Goal: Transaction & Acquisition: Register for event/course

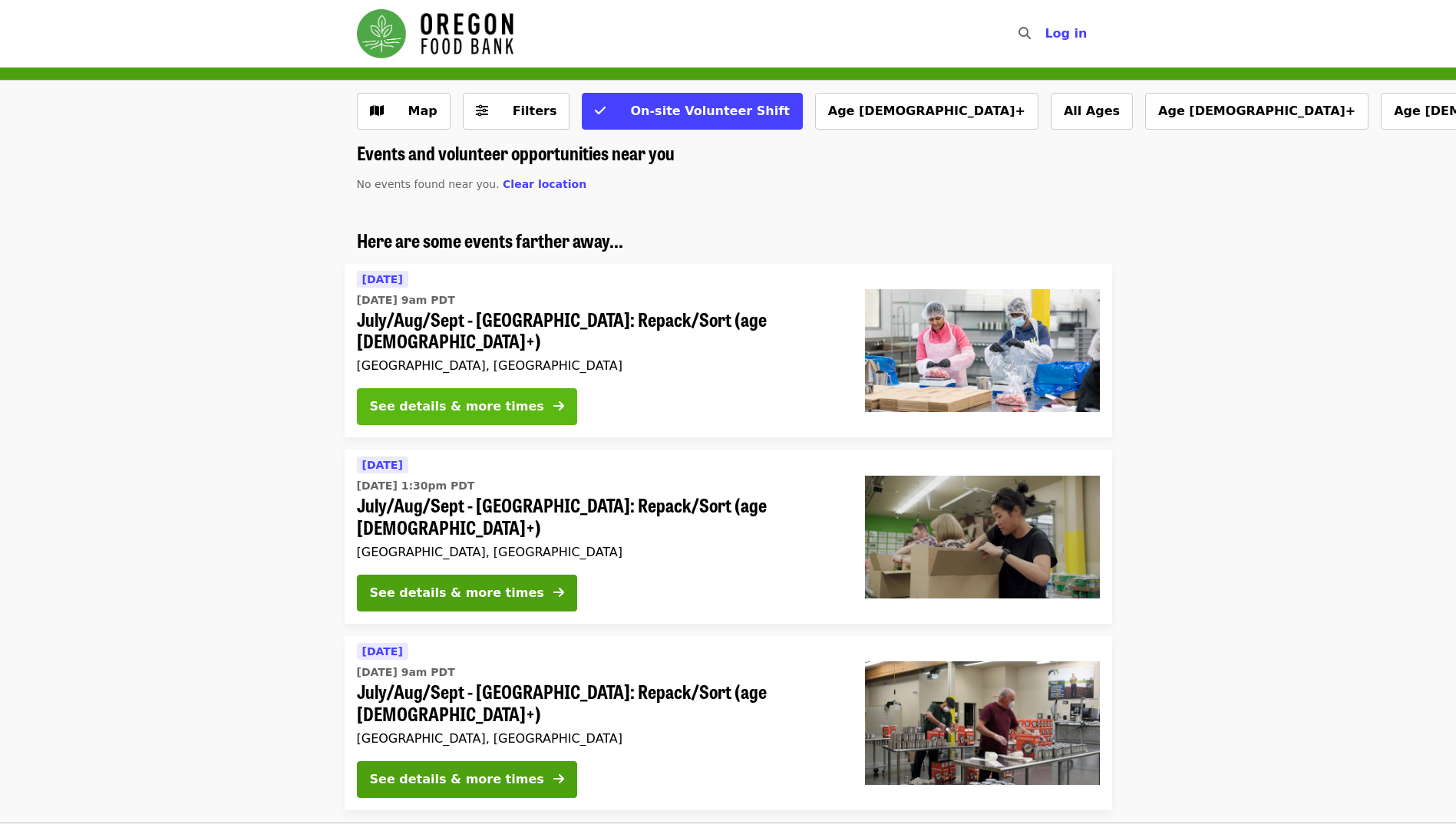
click at [418, 397] on div "See details & more times" at bounding box center [457, 407] width 175 height 18
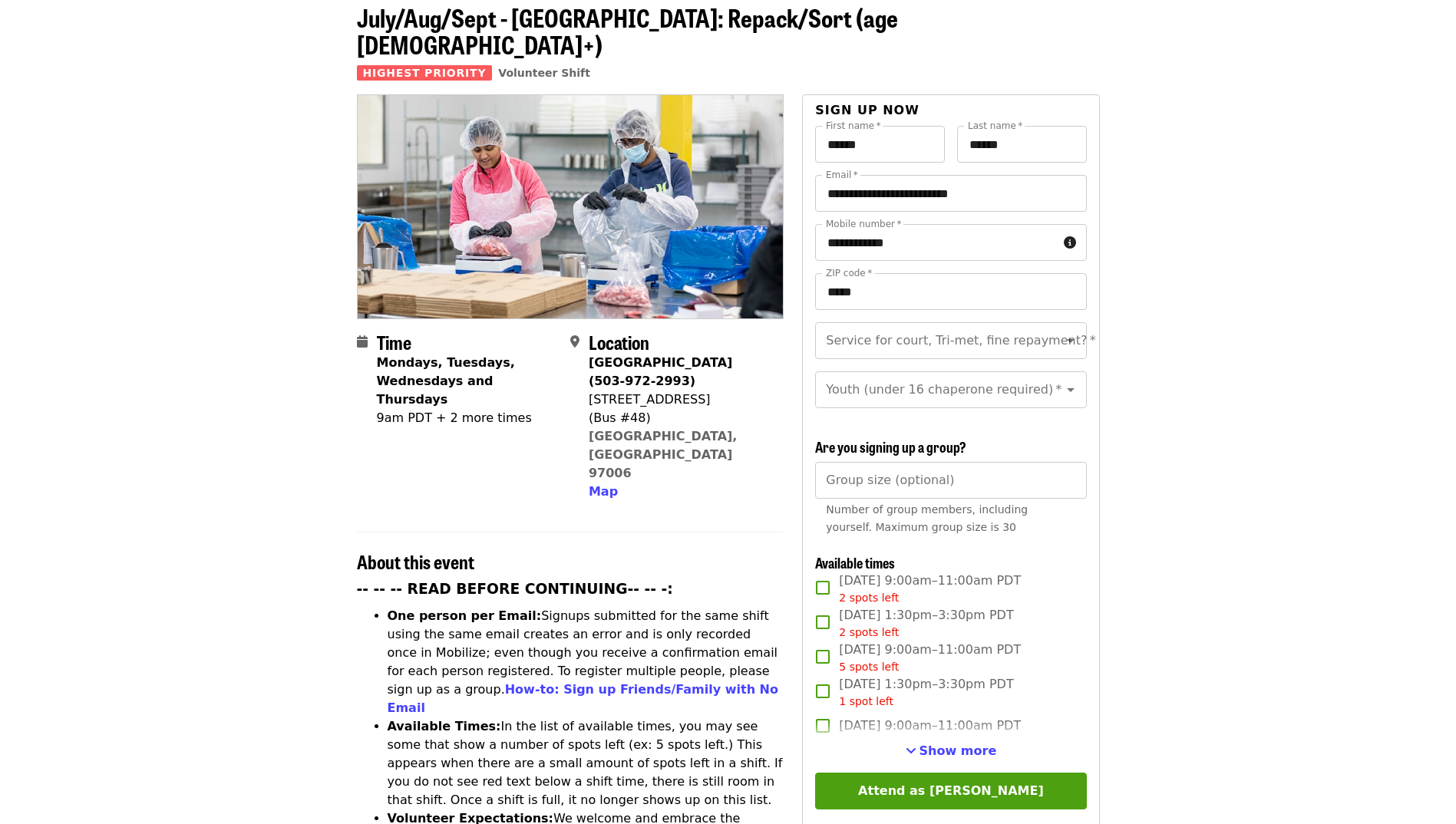
scroll to position [154, 0]
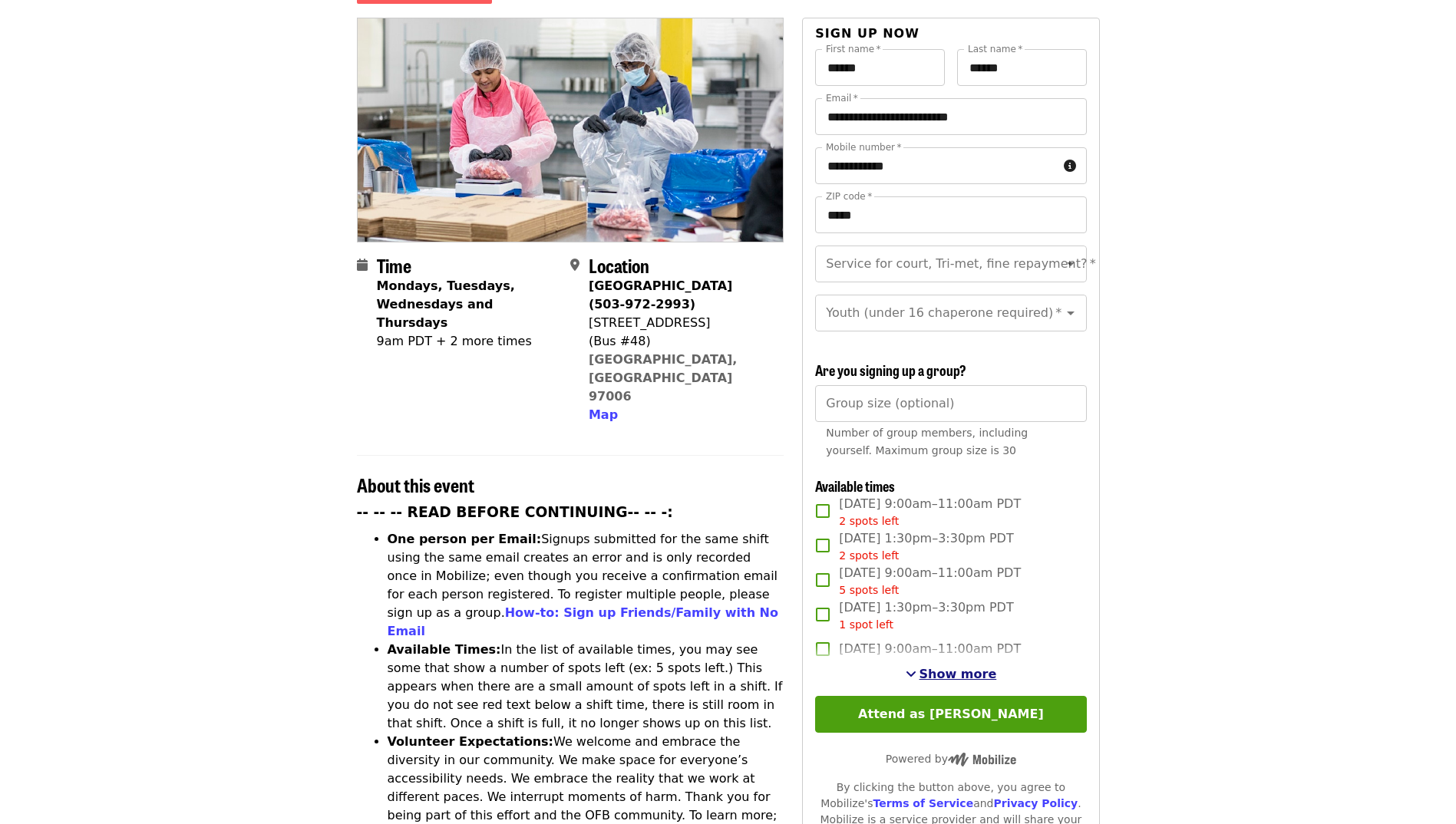
click at [935, 667] on span "Show more" at bounding box center [958, 674] width 78 height 14
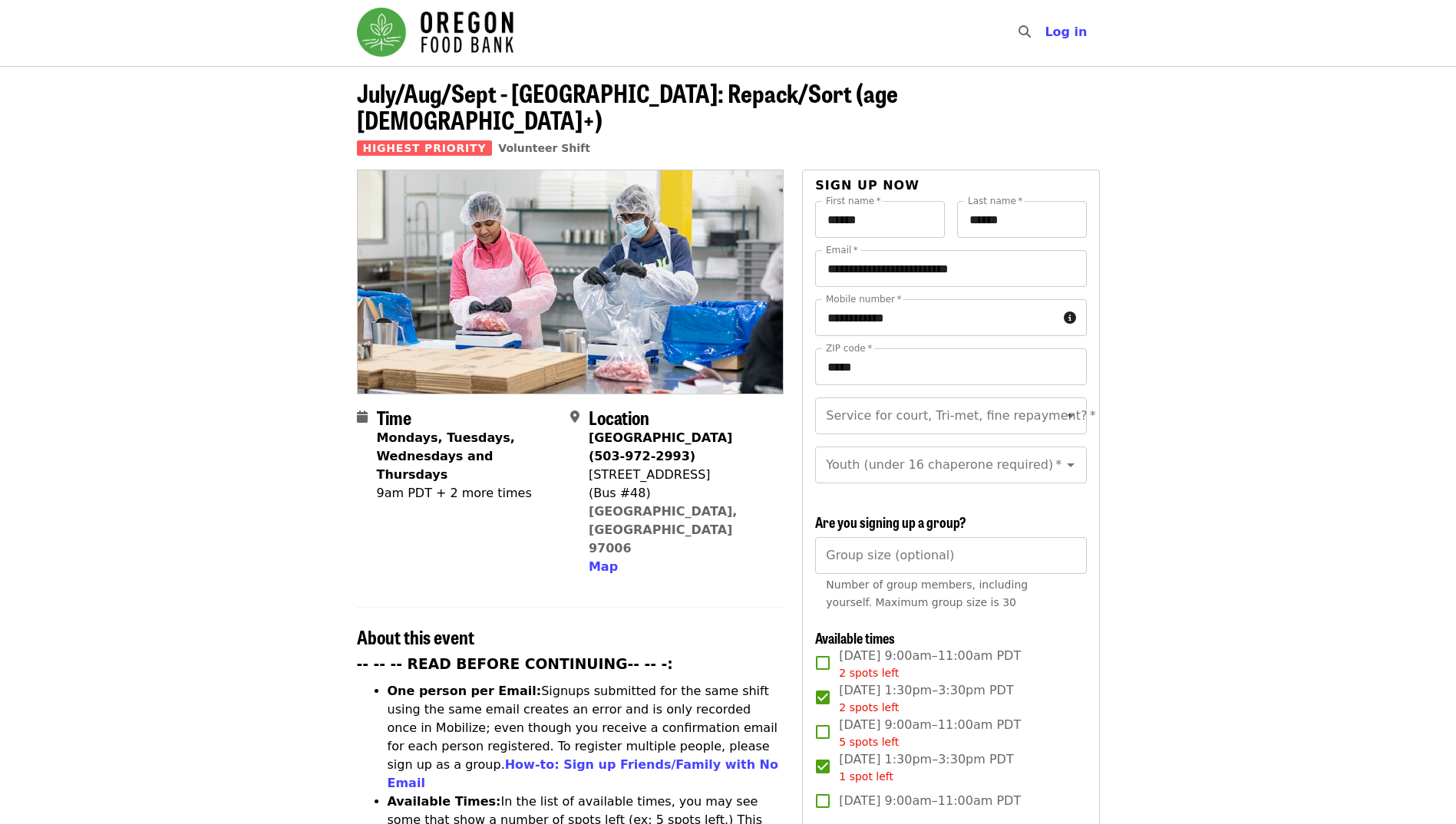
scroll to position [0, 0]
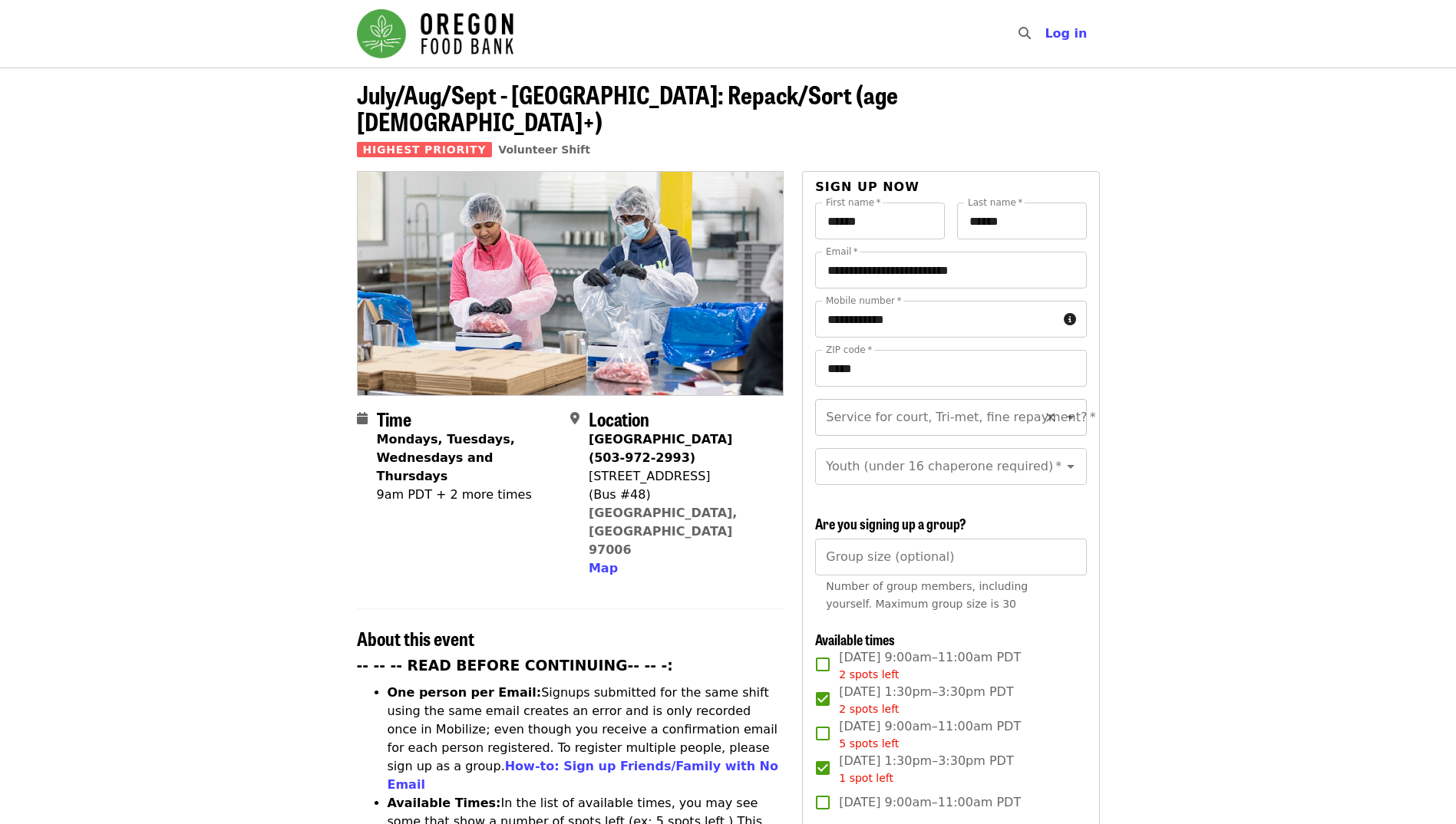
click at [1062, 408] on icon "Open" at bounding box center [1071, 417] width 18 height 18
click at [982, 431] on li "No" at bounding box center [945, 432] width 260 height 28
type input "**"
click at [1062, 457] on icon "Open" at bounding box center [1071, 467] width 18 height 18
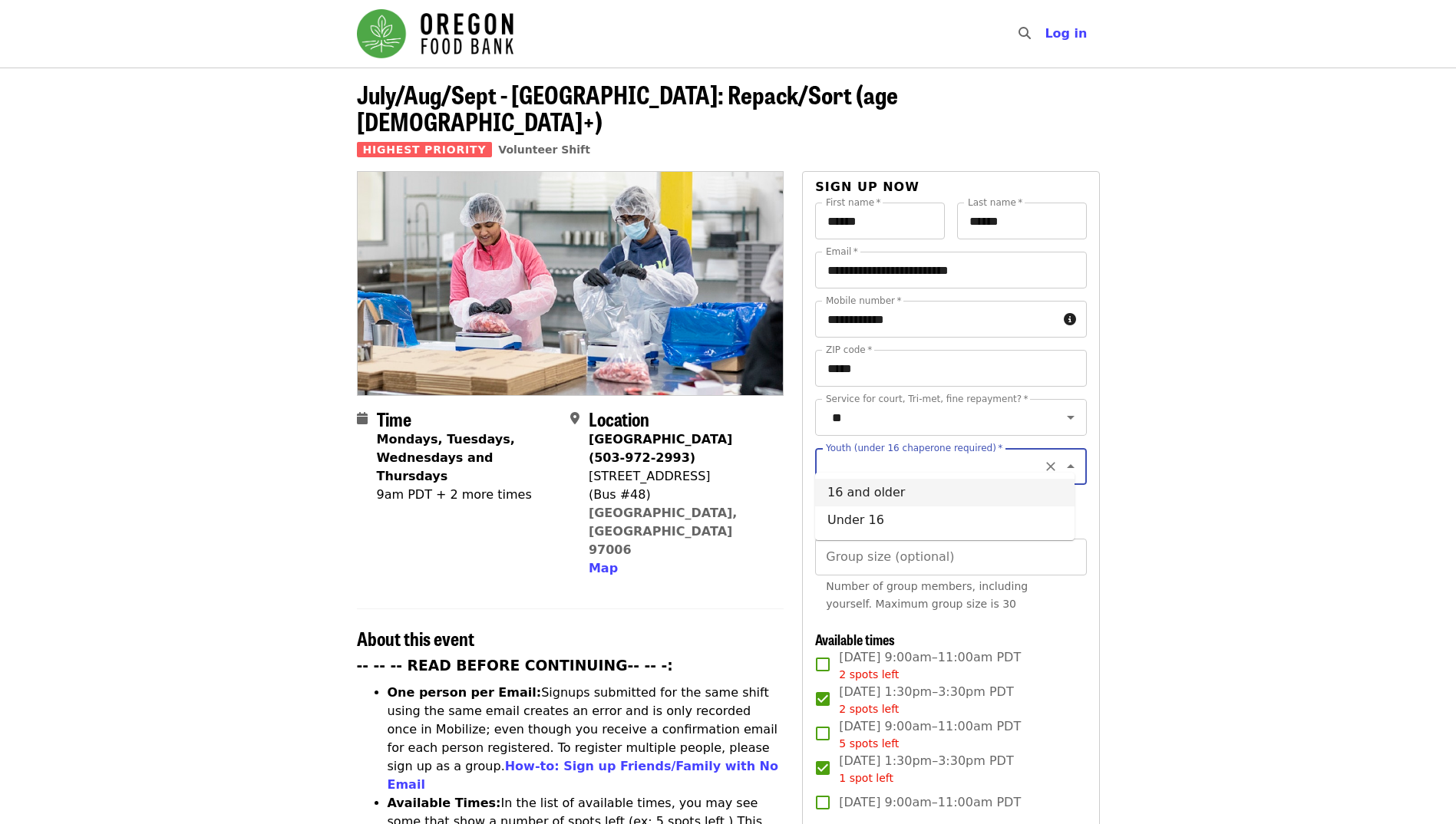
click at [989, 500] on li "16 and older" at bounding box center [945, 492] width 260 height 28
type input "**********"
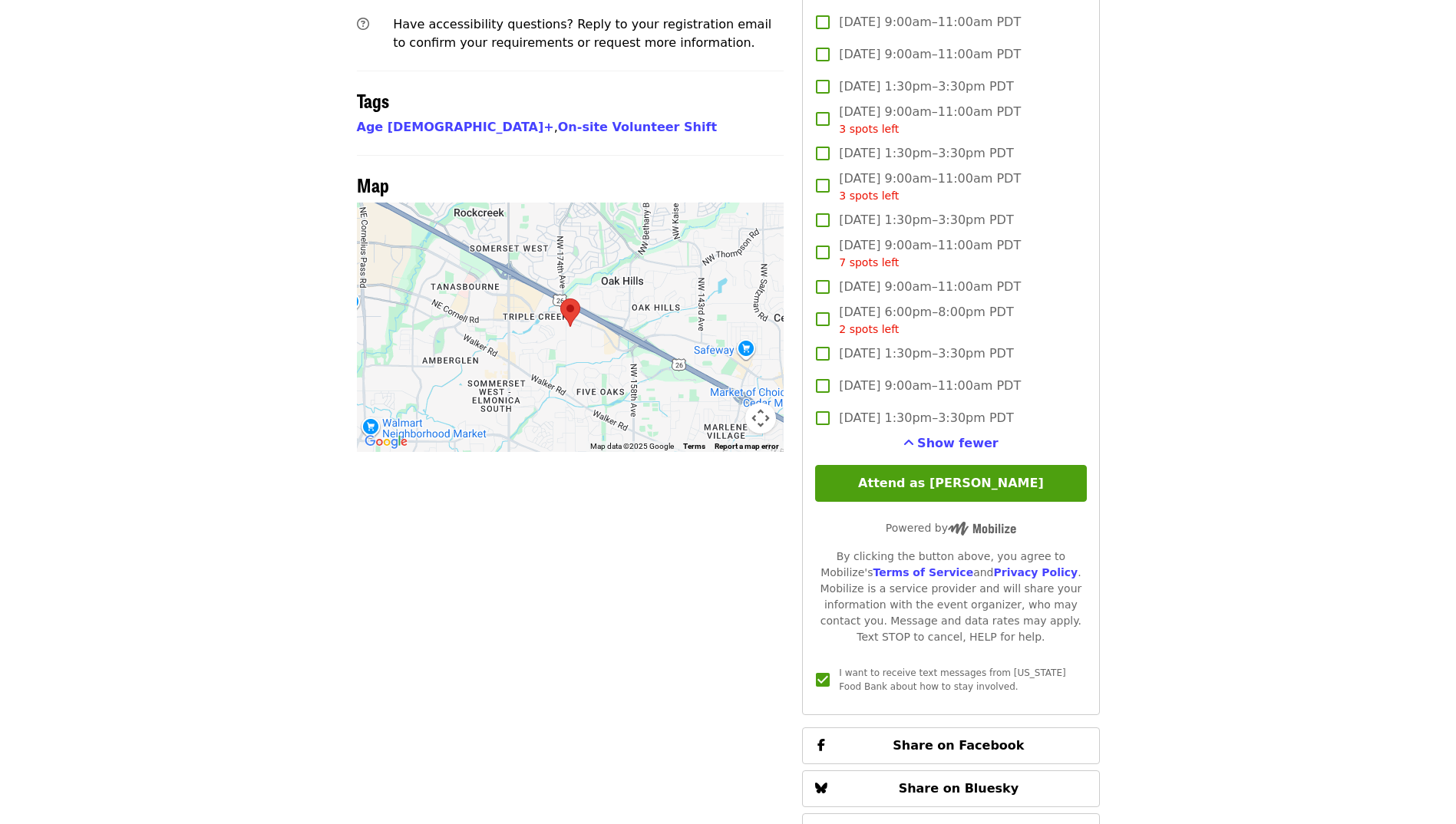
scroll to position [1227, 0]
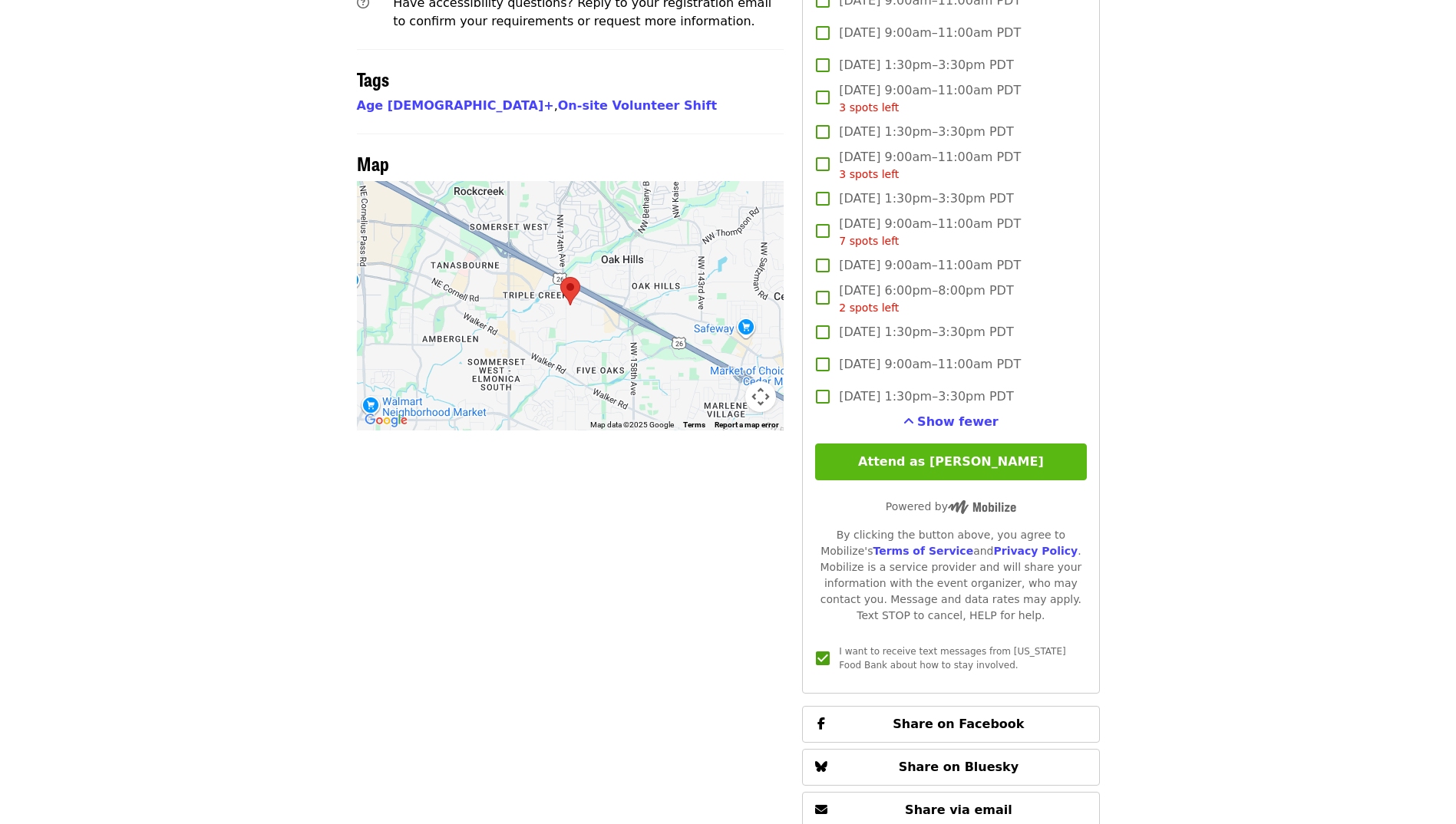
click at [948, 457] on button "Attend as [PERSON_NAME]" at bounding box center [951, 462] width 271 height 37
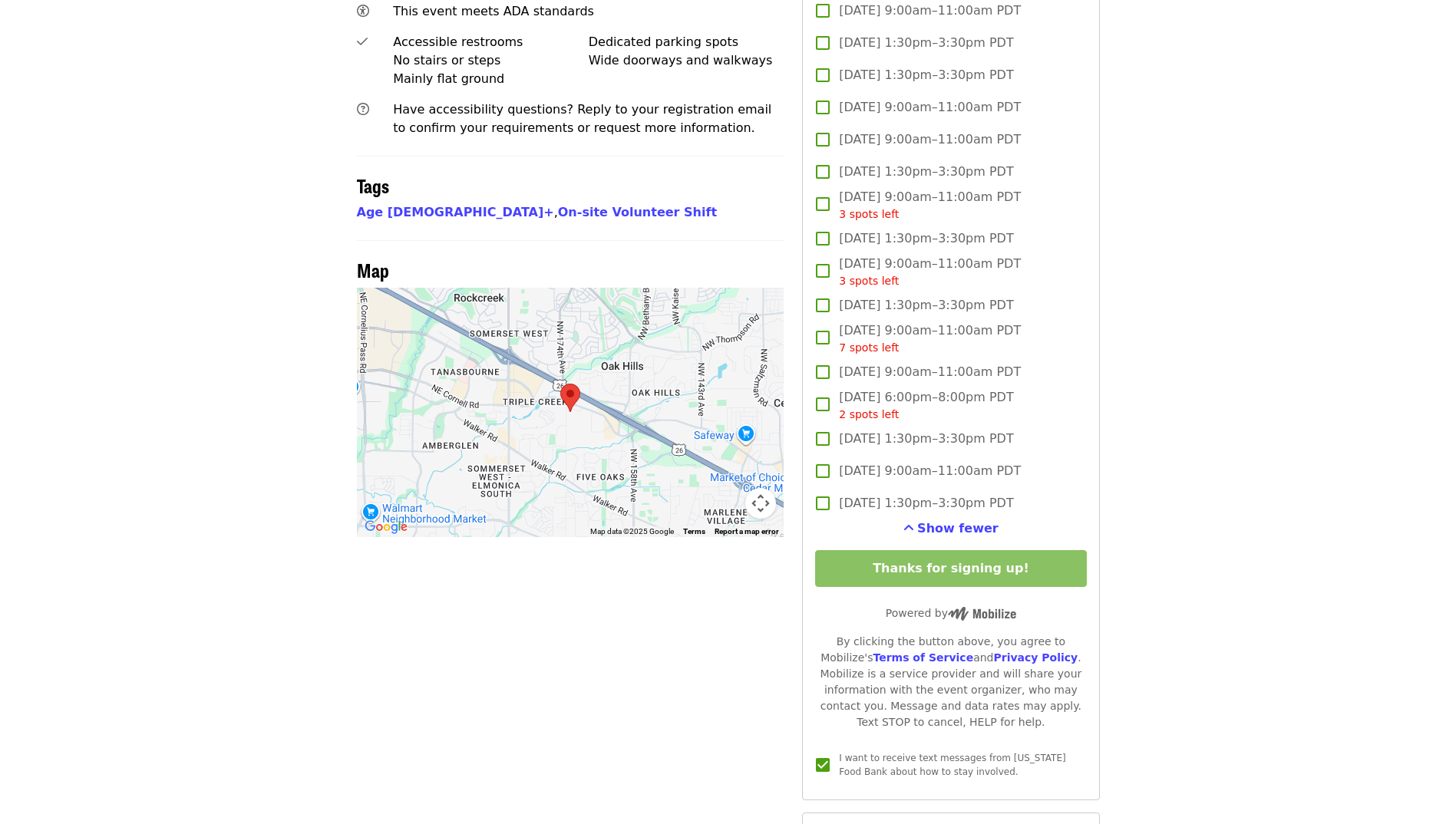
scroll to position [1381, 0]
